Goal: Information Seeking & Learning: Check status

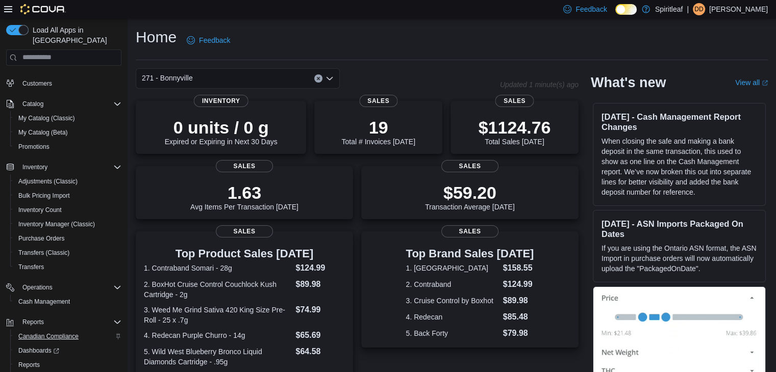
scroll to position [72, 0]
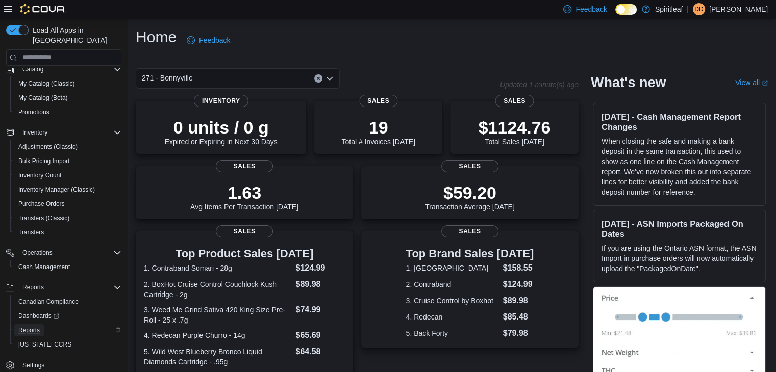
click at [35, 326] on span "Reports" at bounding box center [28, 330] width 21 height 8
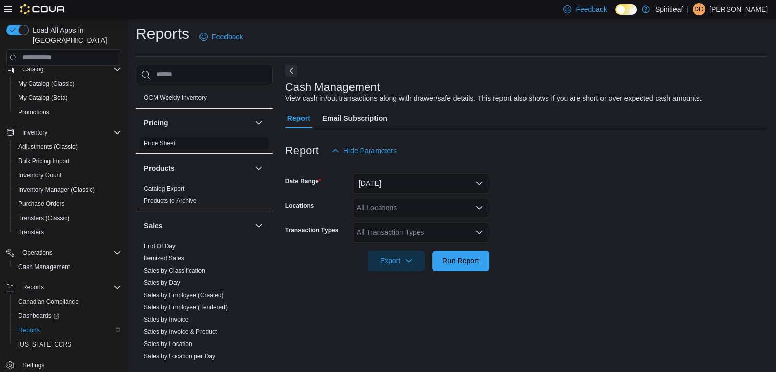
scroll to position [714, 0]
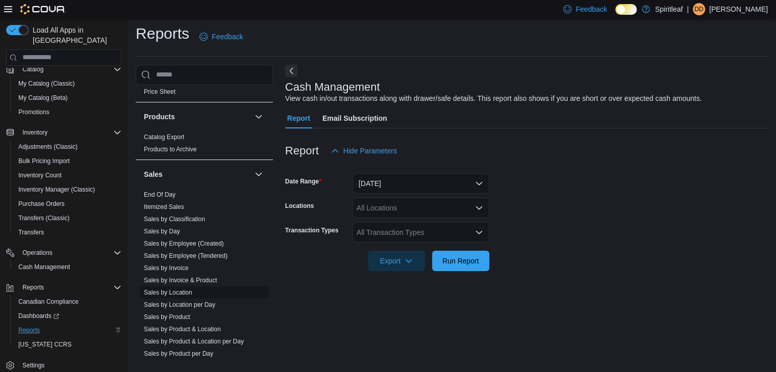
click at [187, 289] on link "Sales by Location" at bounding box center [168, 292] width 48 height 7
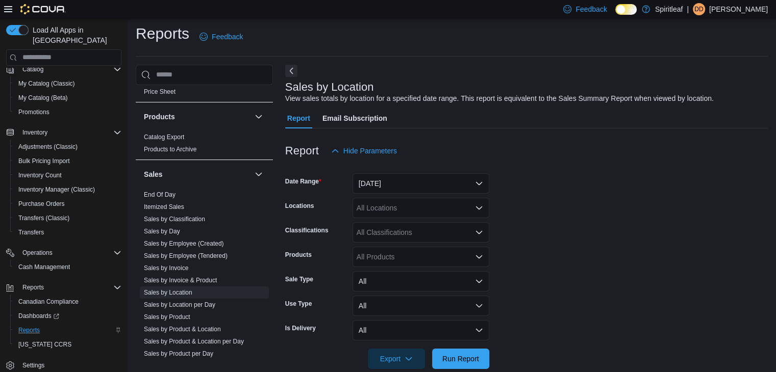
scroll to position [20, 0]
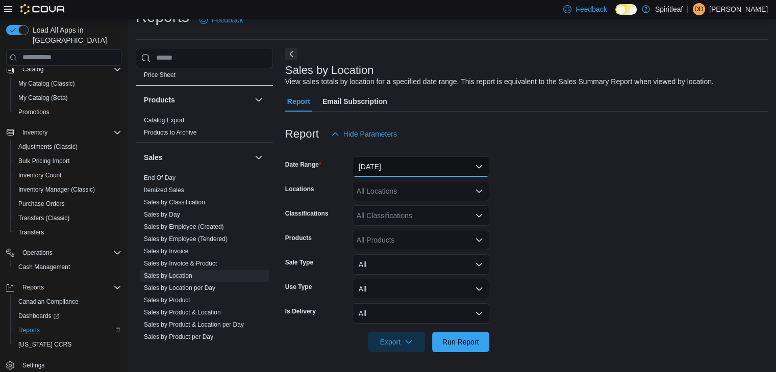
click at [394, 166] on button "Yesterday" at bounding box center [420, 167] width 137 height 20
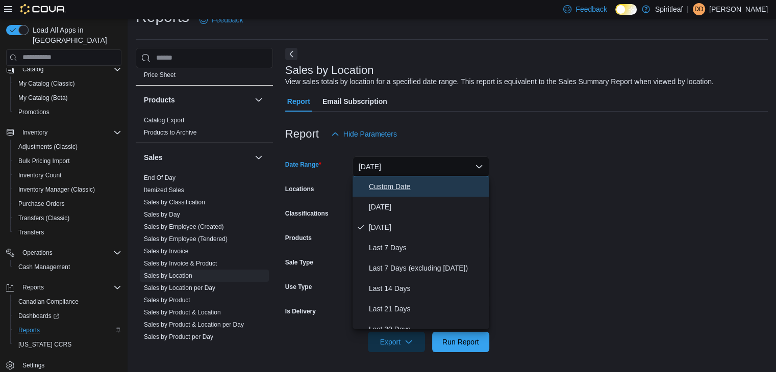
click at [399, 186] on span "Custom Date" at bounding box center [427, 187] width 116 height 12
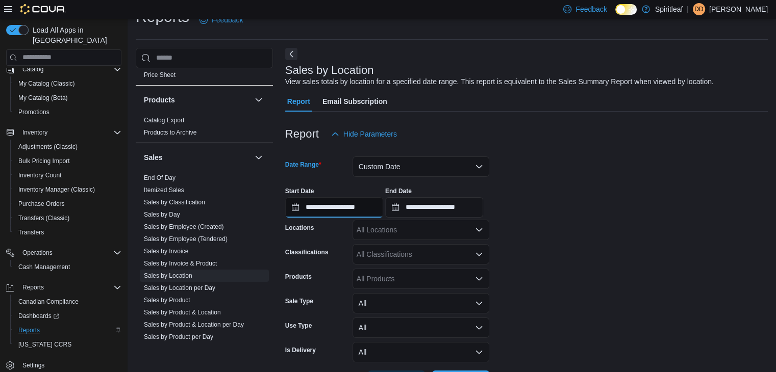
click at [318, 209] on input "**********" at bounding box center [334, 207] width 98 height 20
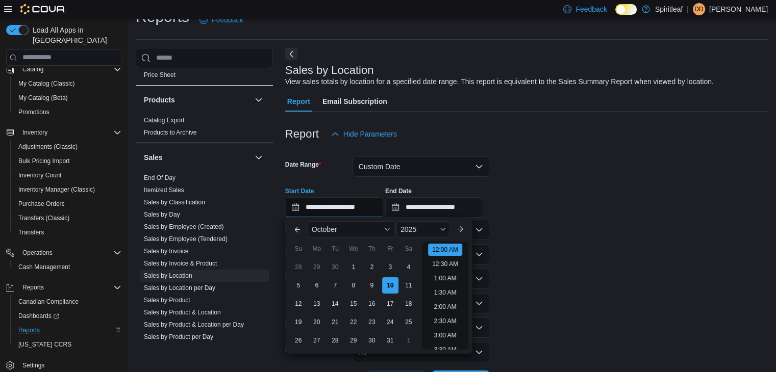
scroll to position [32, 0]
click at [354, 265] on div "1" at bounding box center [353, 268] width 18 height 18
type input "**********"
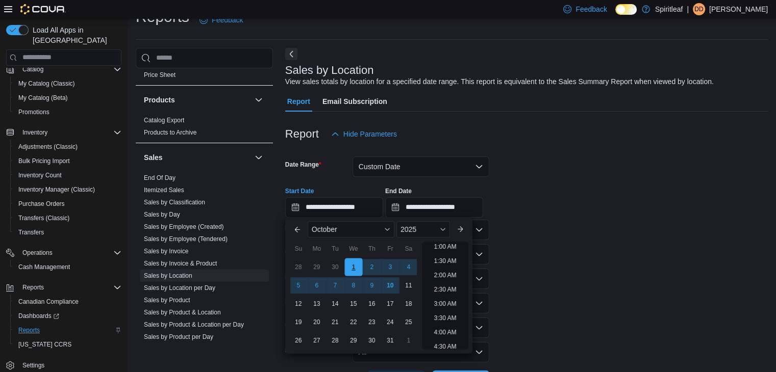
scroll to position [2, 0]
click at [439, 243] on li "12:00 AM" at bounding box center [445, 248] width 34 height 12
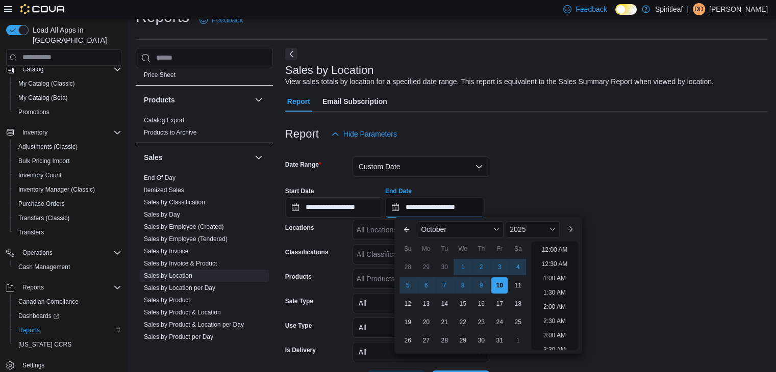
click at [428, 203] on input "**********" at bounding box center [434, 207] width 98 height 20
click at [446, 283] on div "7" at bounding box center [445, 286] width 18 height 18
click at [554, 339] on li "11:30 PM" at bounding box center [554, 342] width 34 height 12
type input "**********"
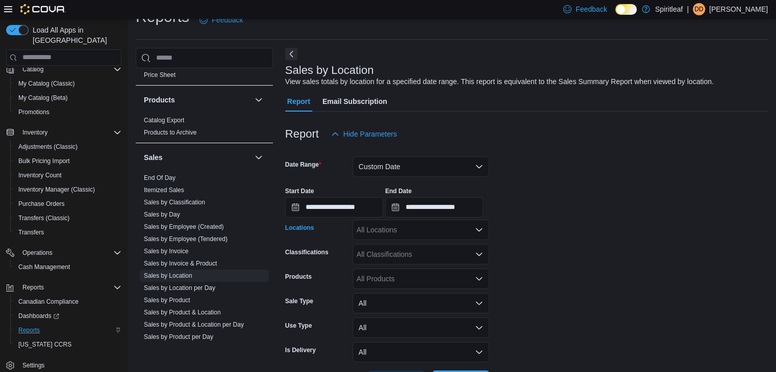
click at [390, 225] on div "All Locations" at bounding box center [420, 230] width 137 height 20
type input "***"
click at [418, 246] on span "267 - Cold Lake" at bounding box center [436, 247] width 93 height 10
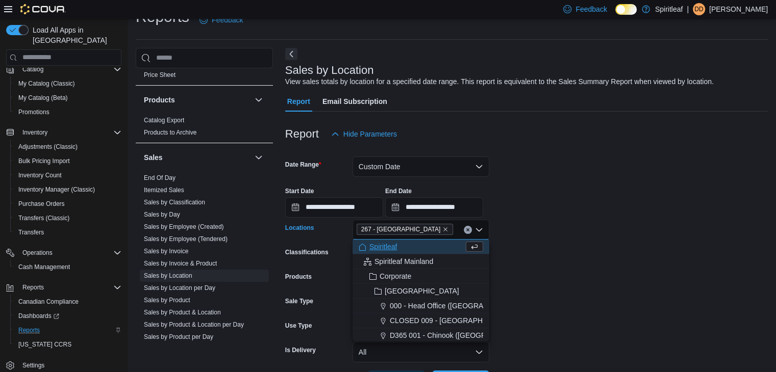
click at [594, 233] on form "**********" at bounding box center [526, 267] width 482 height 247
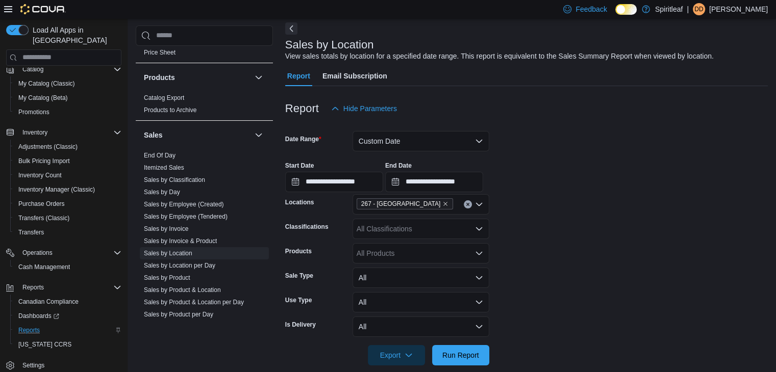
scroll to position [59, 0]
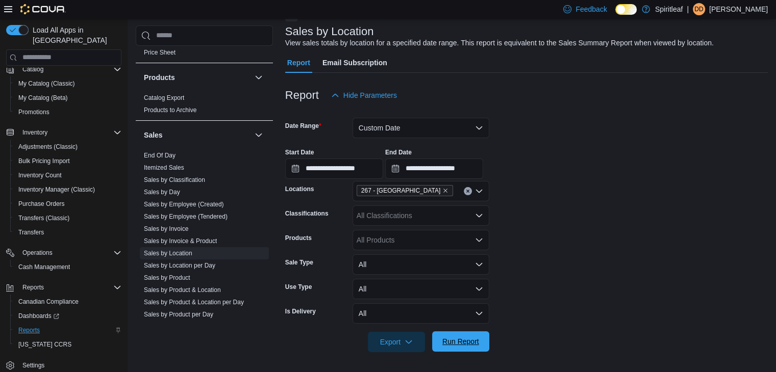
click at [461, 341] on span "Run Report" at bounding box center [460, 342] width 37 height 10
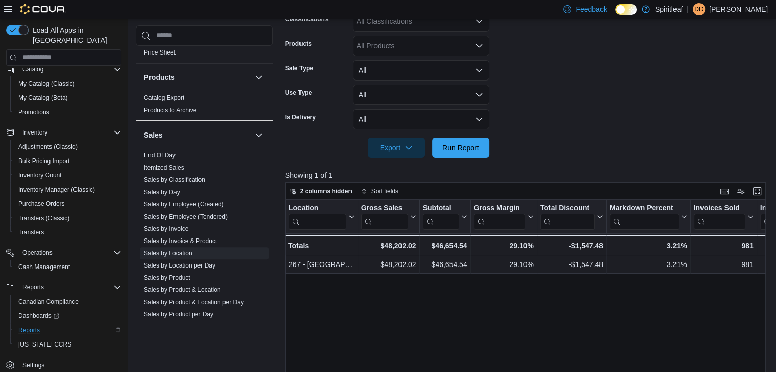
scroll to position [263, 0]
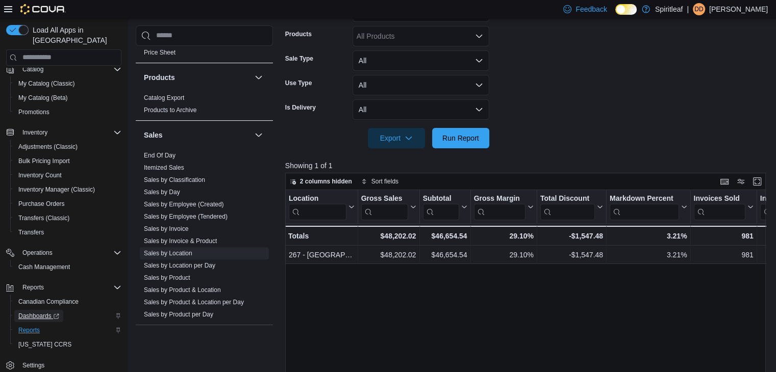
click at [49, 312] on span "Dashboards" at bounding box center [38, 316] width 41 height 8
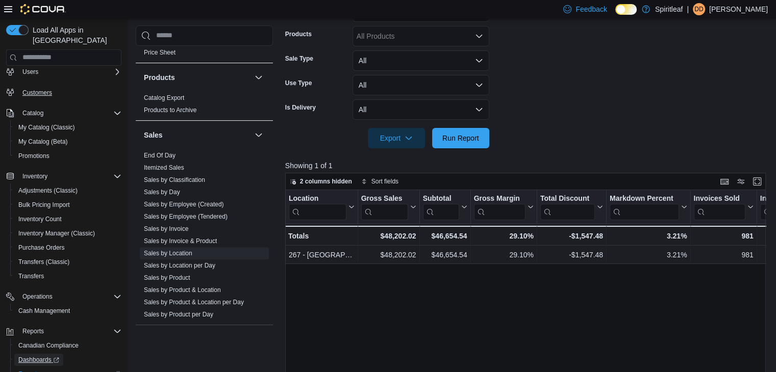
scroll to position [0, 0]
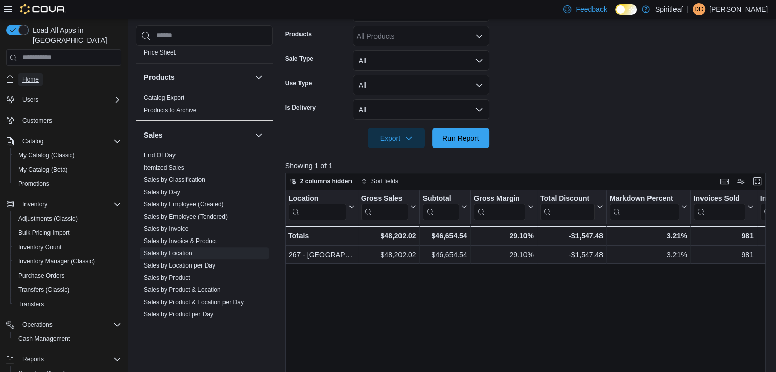
click at [31, 75] on span "Home" at bounding box center [30, 79] width 16 height 8
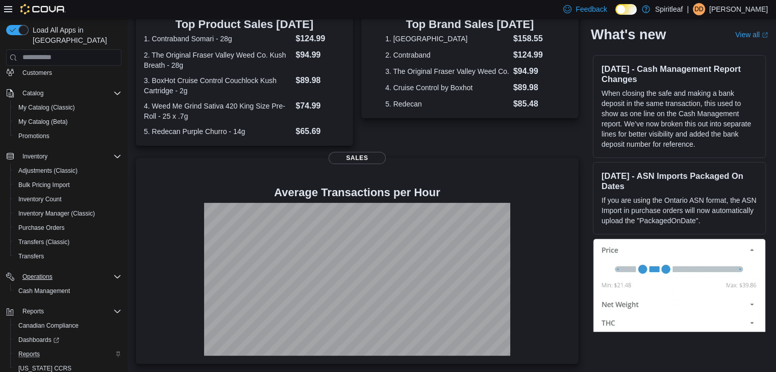
scroll to position [72, 0]
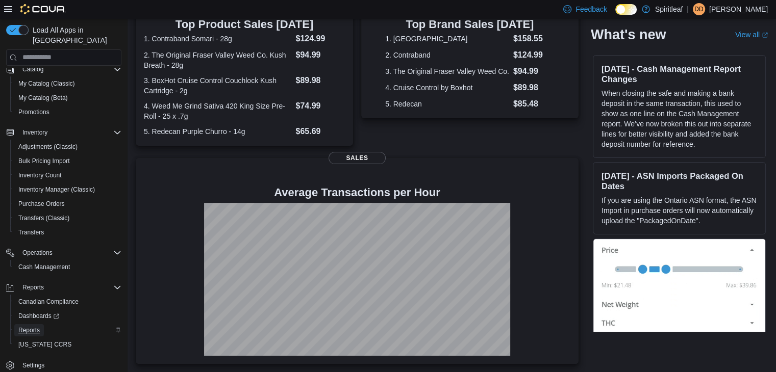
click at [34, 326] on span "Reports" at bounding box center [28, 330] width 21 height 8
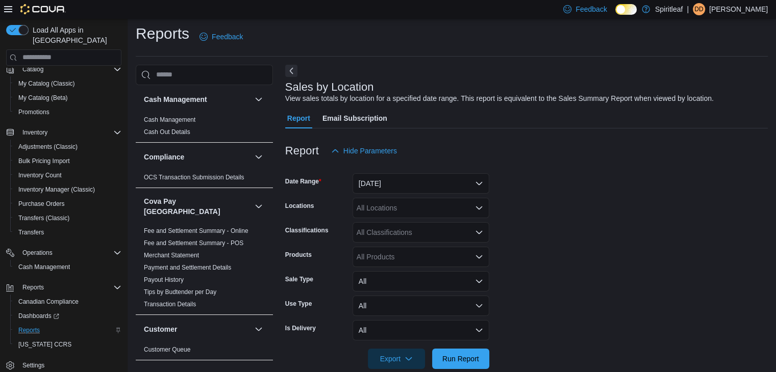
scroll to position [20, 0]
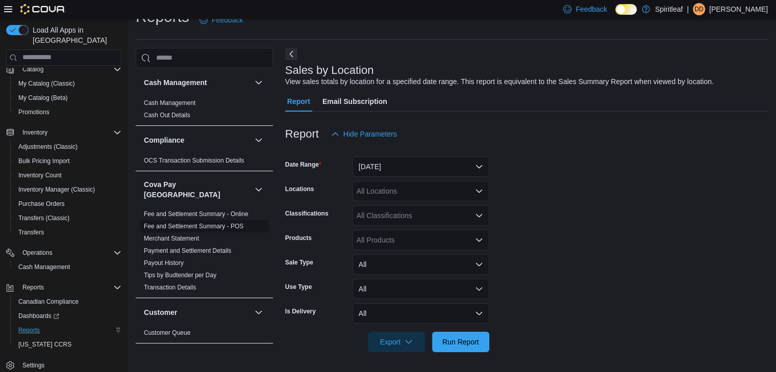
click at [222, 223] on link "Fee and Settlement Summary - POS" at bounding box center [193, 226] width 99 height 7
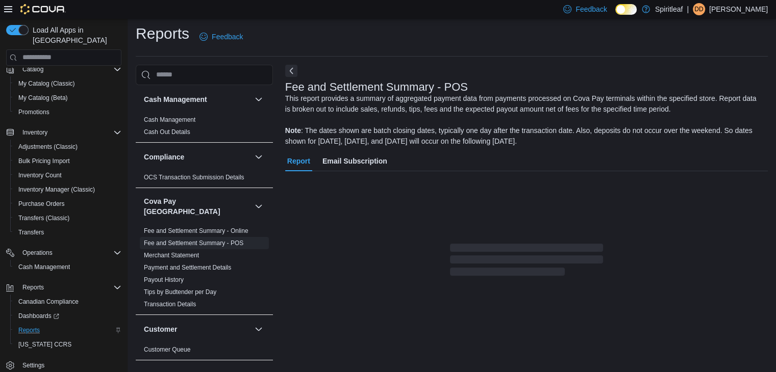
scroll to position [4, 0]
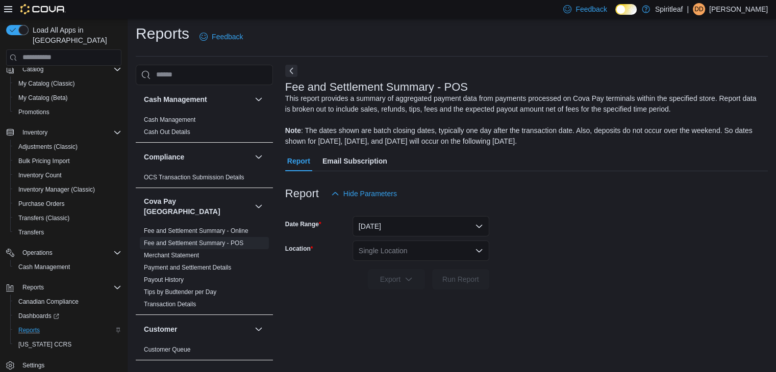
click at [383, 247] on div "Single Location" at bounding box center [420, 251] width 137 height 20
type input "***"
click at [432, 268] on span "267 - Cold Lake" at bounding box center [448, 268] width 93 height 10
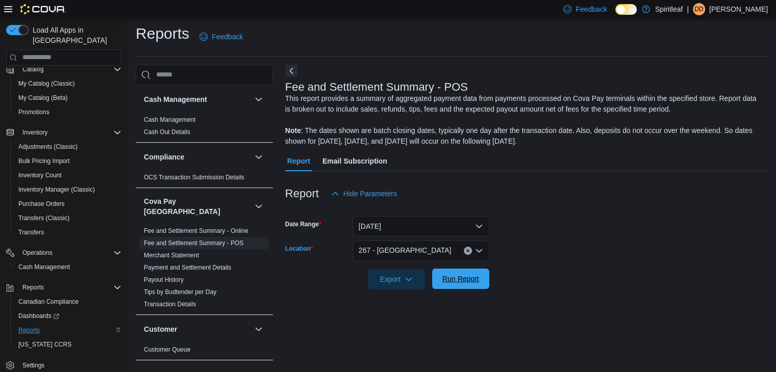
click at [467, 277] on span "Run Report" at bounding box center [460, 279] width 37 height 10
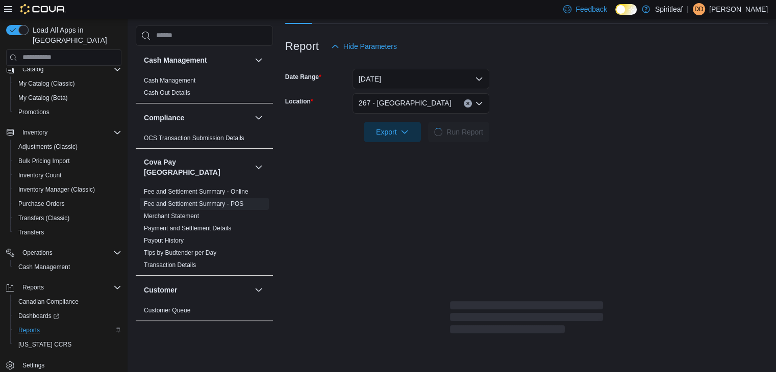
scroll to position [157, 0]
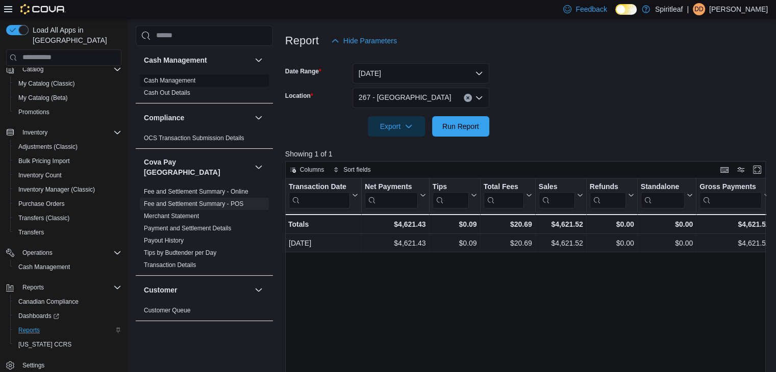
click at [170, 79] on link "Cash Management" at bounding box center [170, 80] width 52 height 7
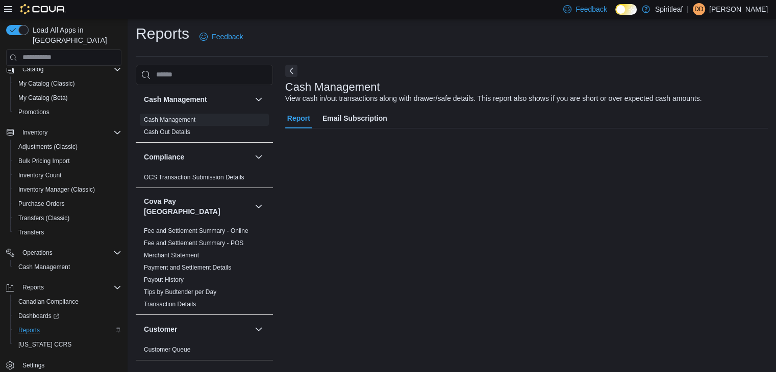
scroll to position [4, 0]
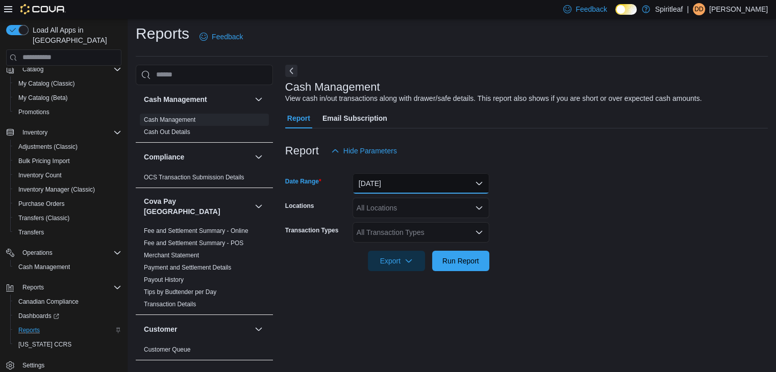
click at [377, 186] on button "Today" at bounding box center [420, 183] width 137 height 20
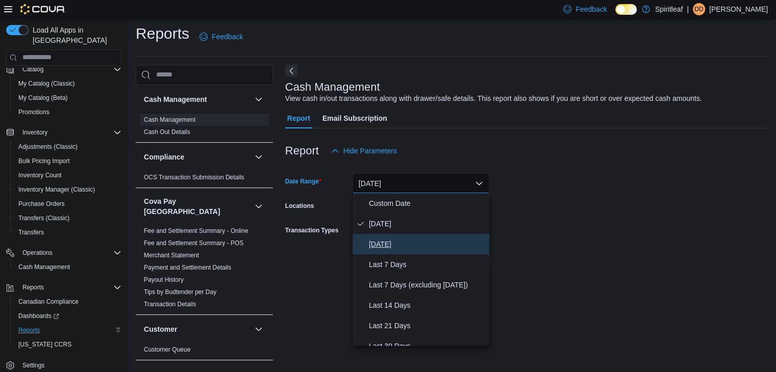
click at [386, 243] on span "Yesterday" at bounding box center [427, 244] width 116 height 12
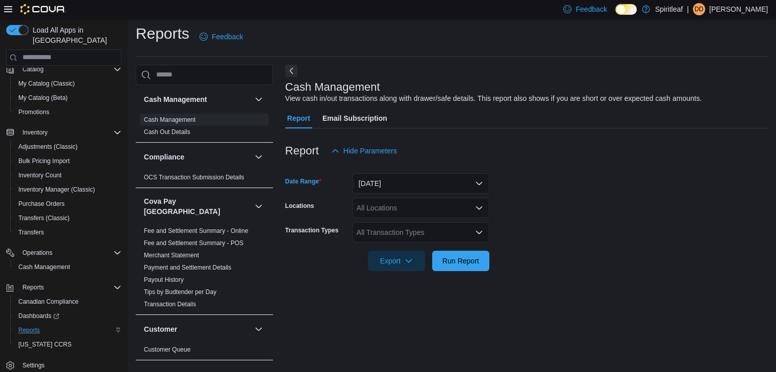
click at [383, 209] on div "All Locations" at bounding box center [420, 208] width 137 height 20
type input "***"
click at [402, 224] on span "267 - Cold Lake" at bounding box center [436, 225] width 93 height 10
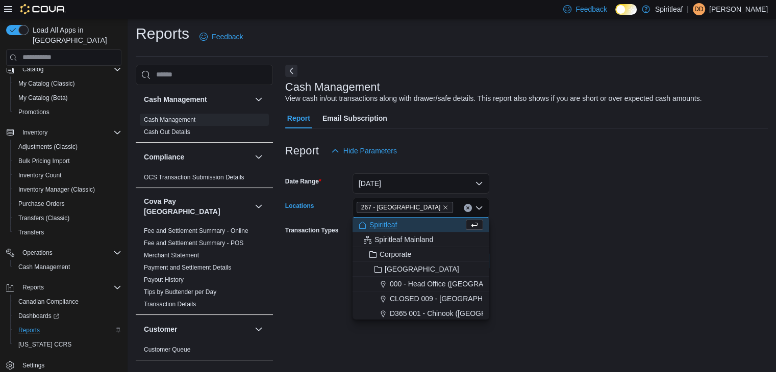
click at [550, 252] on form "Date Range Yesterday Locations 267 - Cold Lake Combo box. Selected. 267 - Cold …" at bounding box center [526, 216] width 482 height 110
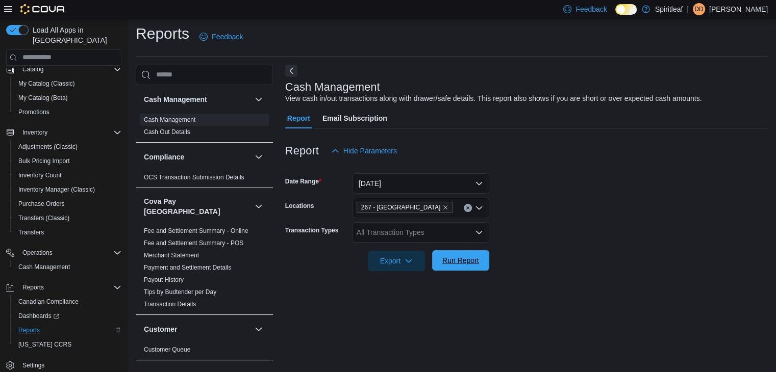
click at [467, 258] on span "Run Report" at bounding box center [460, 260] width 37 height 10
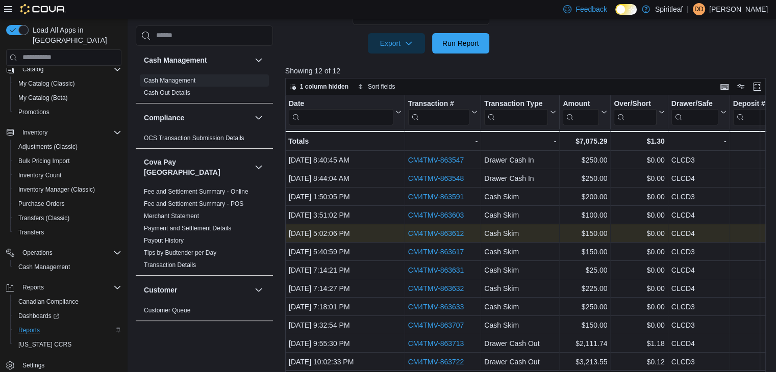
scroll to position [233, 0]
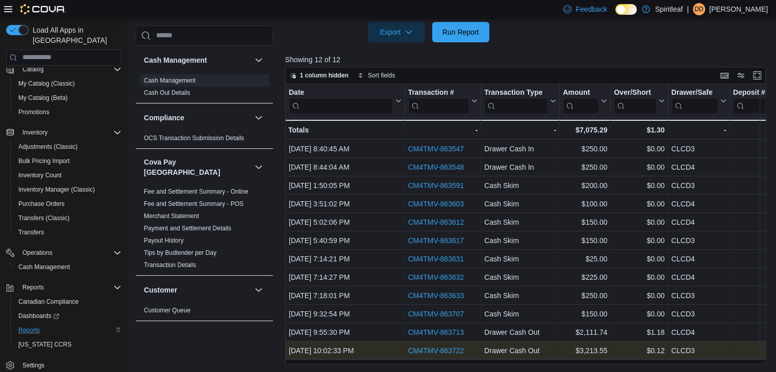
click at [437, 347] on link "CM4TMV-863722" at bounding box center [435, 351] width 56 height 8
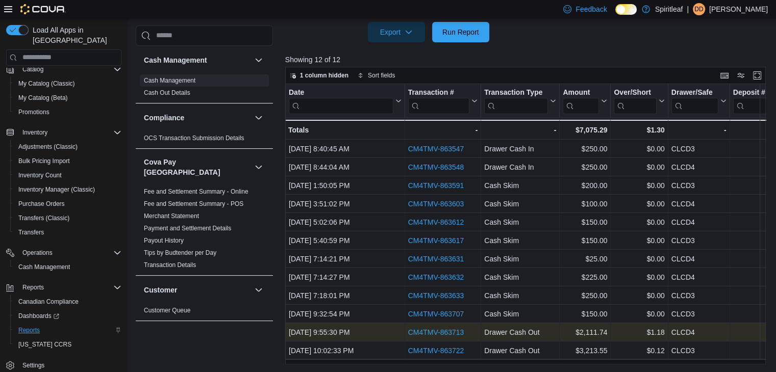
click at [449, 328] on link "CM4TMV-863713" at bounding box center [435, 332] width 56 height 8
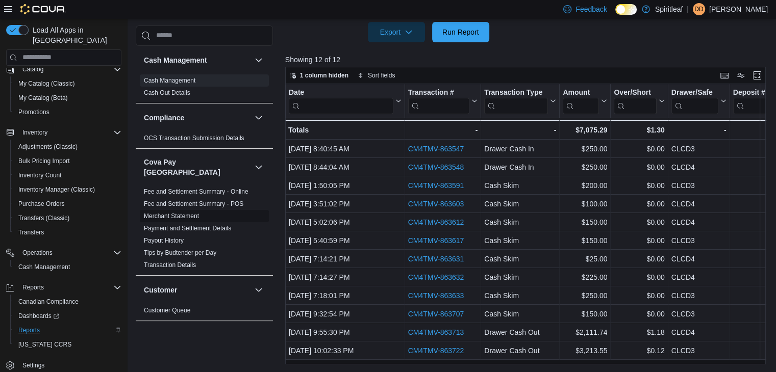
click at [181, 249] on link "Tips by Budtender per Day" at bounding box center [180, 252] width 72 height 7
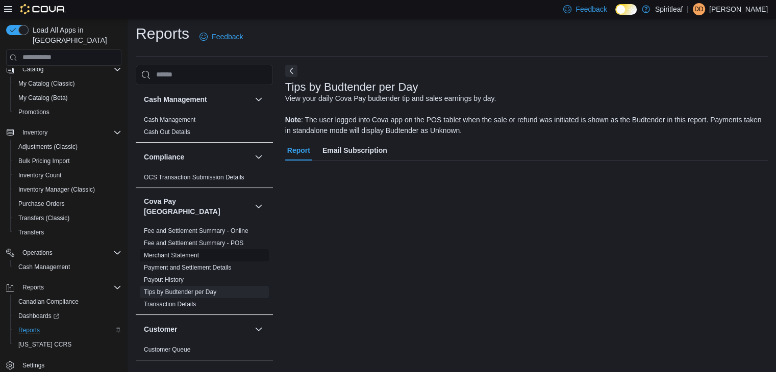
scroll to position [4, 0]
drag, startPoint x: 181, startPoint y: 245, endPoint x: 450, endPoint y: 52, distance: 332.2
click at [436, 55] on div "Reports Feedback" at bounding box center [452, 39] width 632 height 33
click at [390, 241] on div "Single Location" at bounding box center [420, 240] width 137 height 20
type input "***"
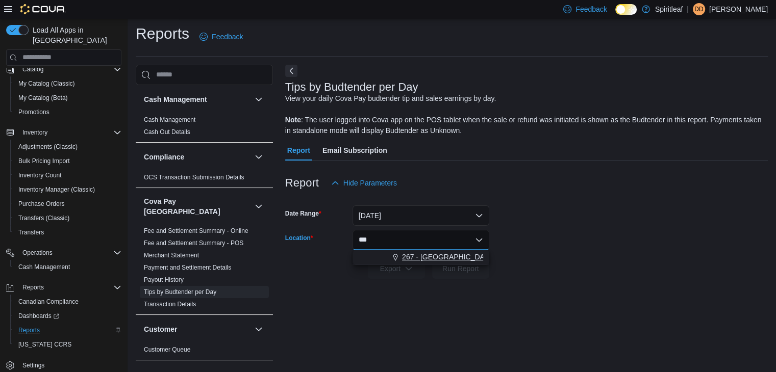
click at [433, 258] on span "267 - Cold Lake" at bounding box center [448, 257] width 93 height 10
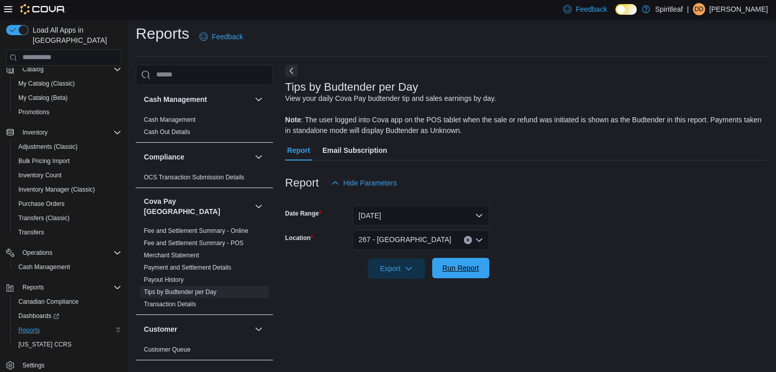
drag, startPoint x: 469, startPoint y: 267, endPoint x: 563, endPoint y: 244, distance: 97.2
click at [469, 267] on span "Run Report" at bounding box center [460, 268] width 37 height 10
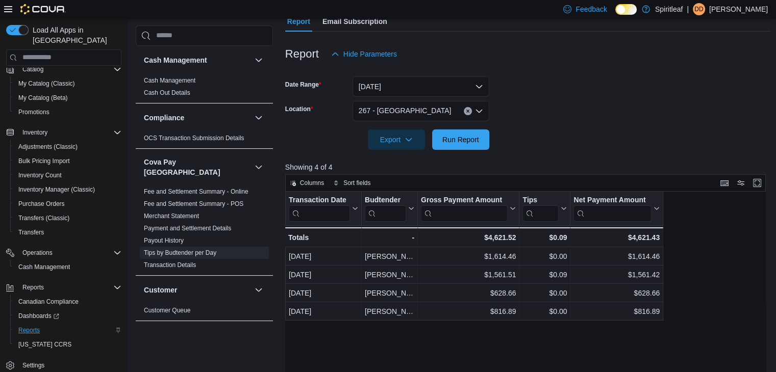
scroll to position [157, 0]
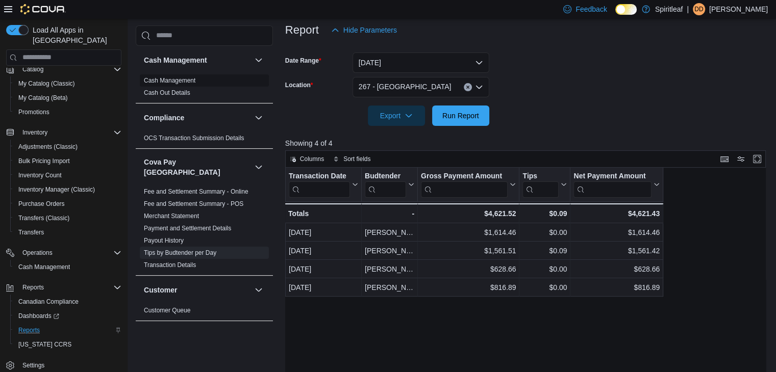
click at [174, 80] on link "Cash Management" at bounding box center [170, 80] width 52 height 7
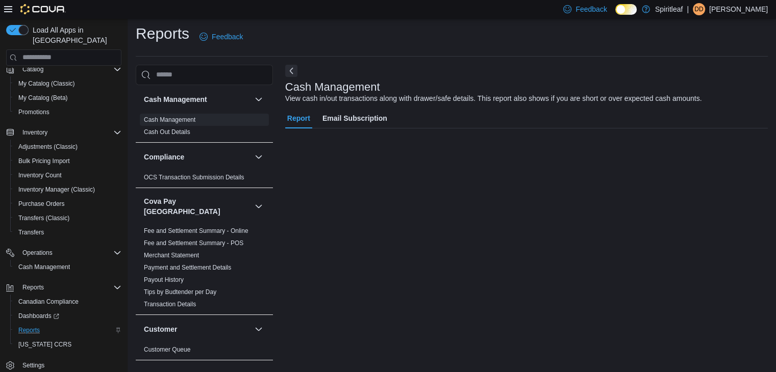
scroll to position [4, 0]
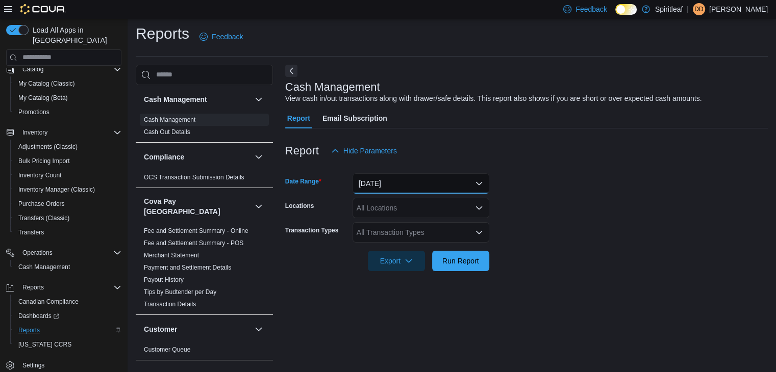
click at [376, 184] on button "Today" at bounding box center [420, 183] width 137 height 20
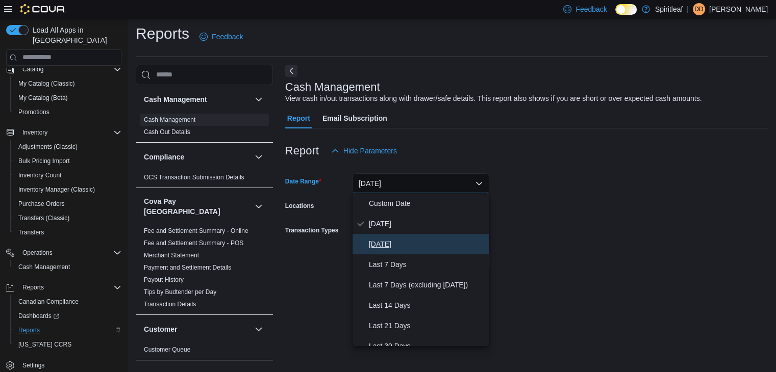
click at [389, 246] on span "Yesterday" at bounding box center [427, 244] width 116 height 12
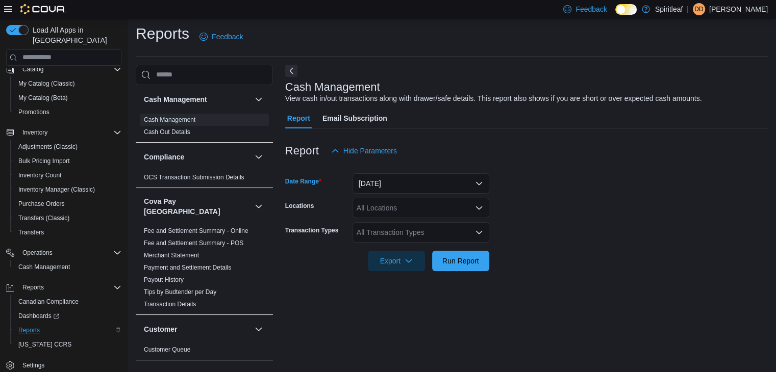
click at [380, 210] on div "All Locations" at bounding box center [420, 208] width 137 height 20
type input "***"
click at [408, 221] on span "267 - Cold Lake" at bounding box center [436, 225] width 93 height 10
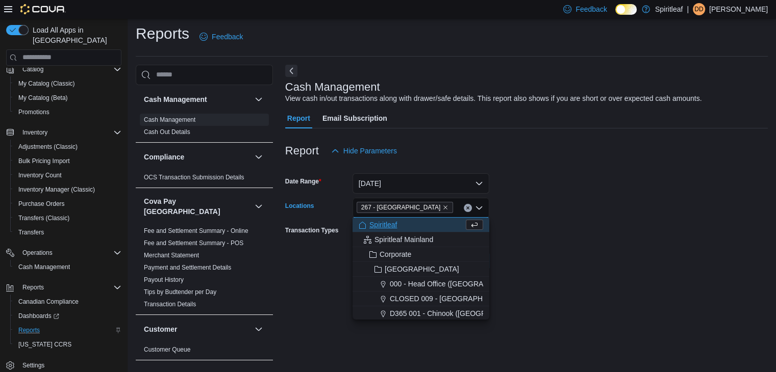
click at [613, 186] on form "Date Range Yesterday Locations 267 - Cold Lake Combo box. Selected. 267 - Cold …" at bounding box center [526, 216] width 482 height 110
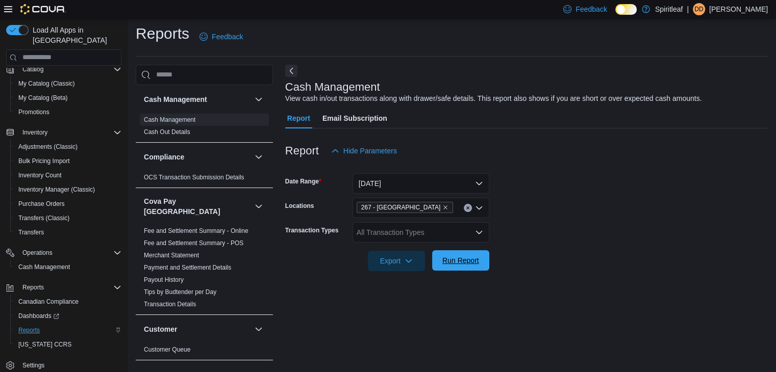
click at [472, 261] on span "Run Report" at bounding box center [460, 260] width 37 height 10
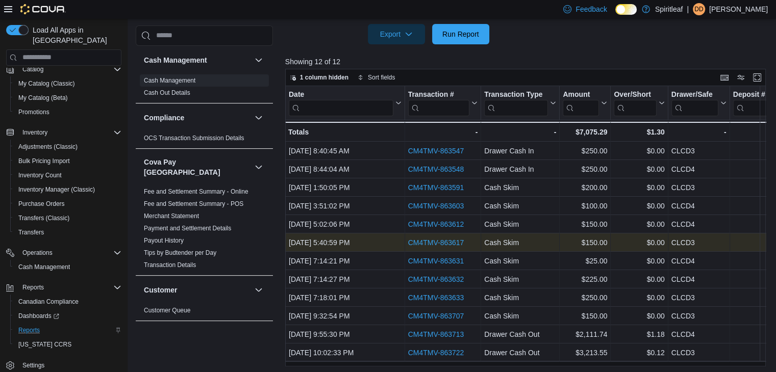
scroll to position [233, 0]
